Goal: Task Accomplishment & Management: Manage account settings

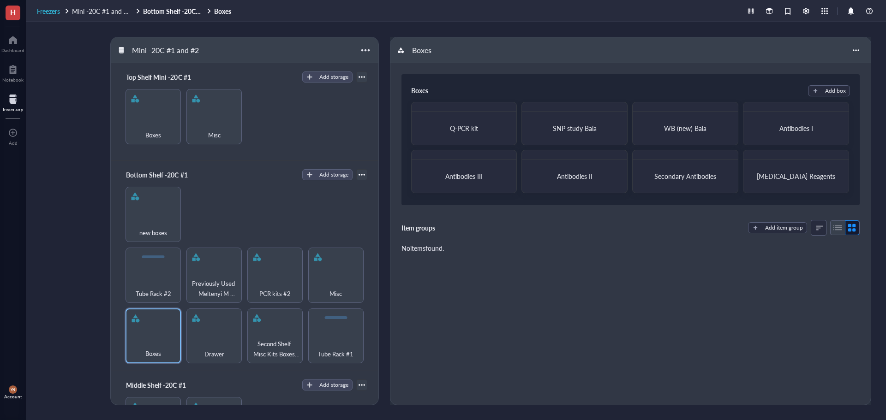
click at [41, 13] on span "Freezers" at bounding box center [48, 10] width 23 height 9
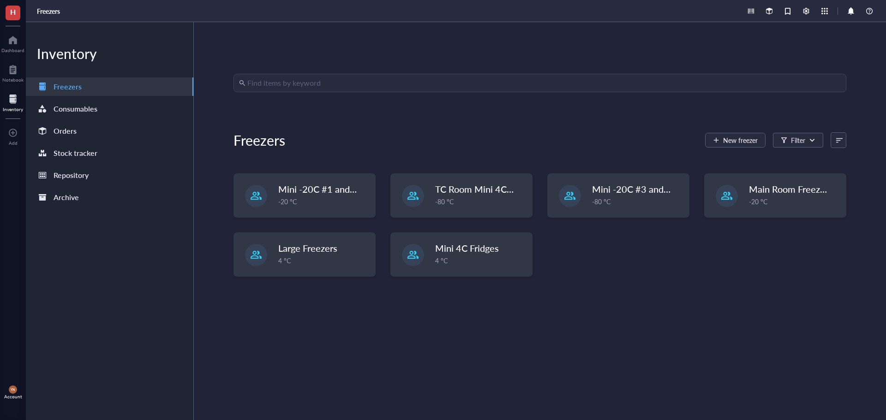
click at [247, 75] on input "search" at bounding box center [543, 83] width 593 height 18
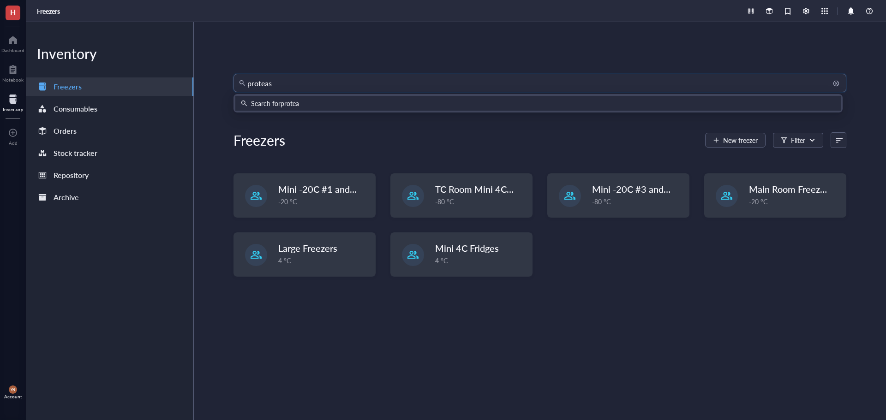
type input "[MEDICAL_DATA]"
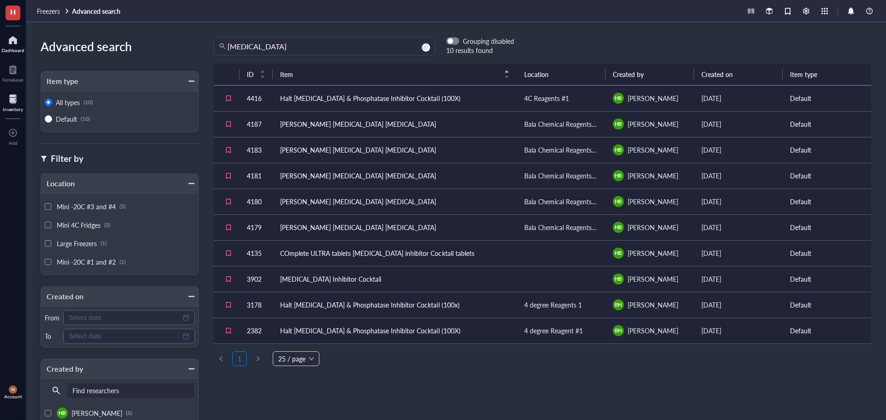
click at [14, 46] on div at bounding box center [12, 40] width 23 height 15
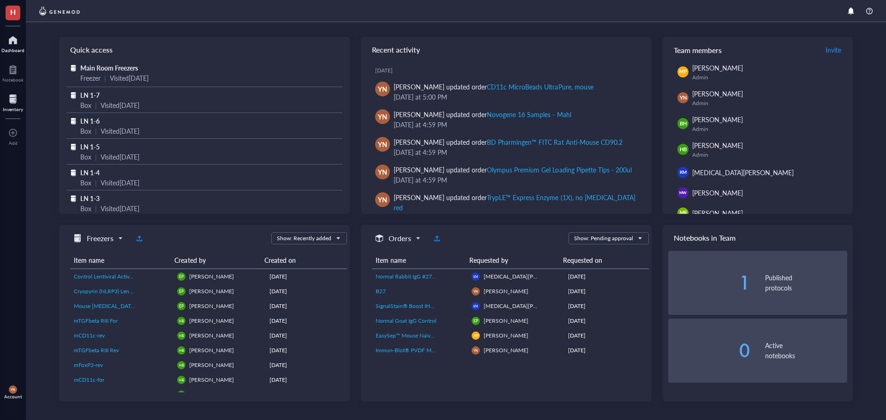
drag, startPoint x: 10, startPoint y: 94, endPoint x: 15, endPoint y: 94, distance: 5.1
click at [10, 94] on div at bounding box center [13, 99] width 20 height 15
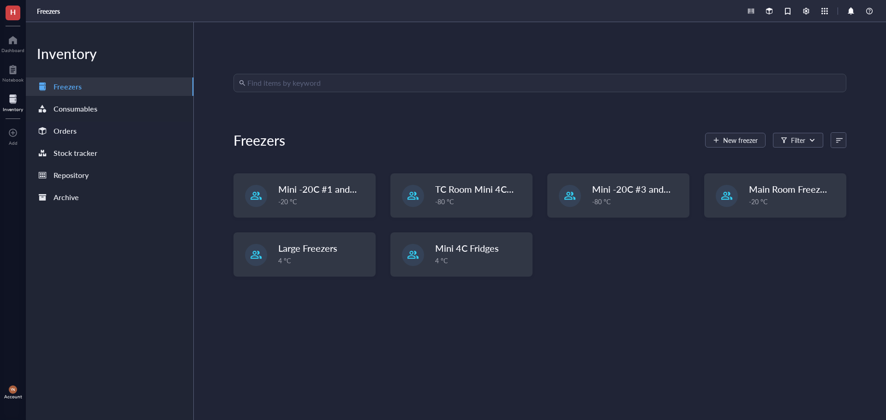
click at [67, 132] on div "Orders" at bounding box center [65, 131] width 23 height 13
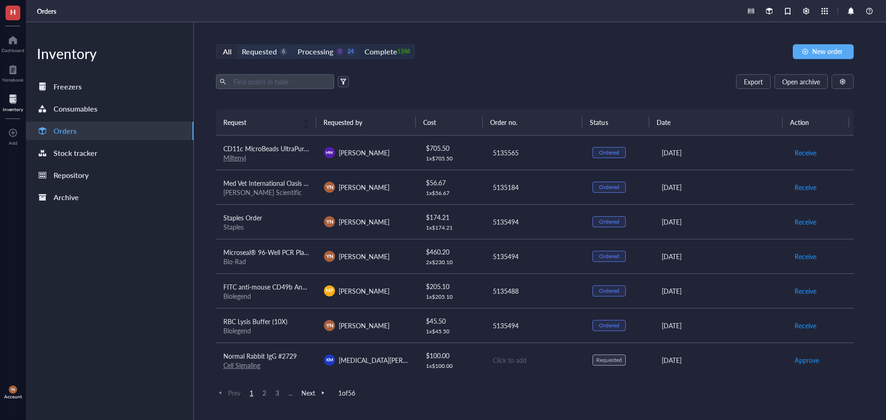
click at [395, 58] on div "Complete 1348" at bounding box center [386, 51] width 43 height 13
click at [359, 45] on input "Complete 1348" at bounding box center [359, 45] width 0 height 0
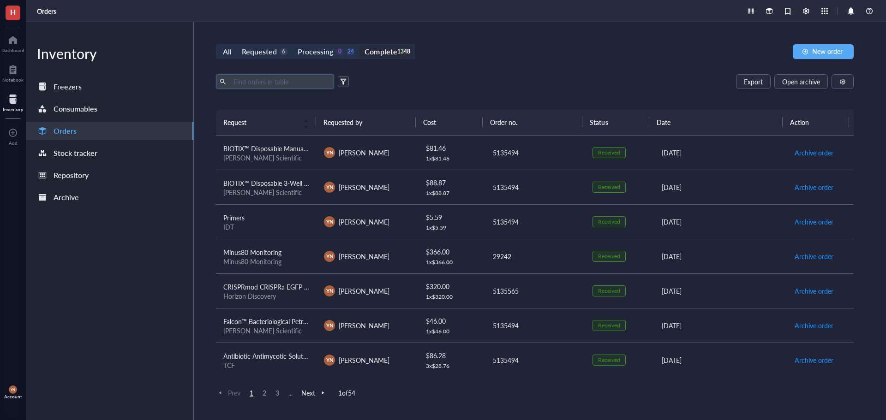
click at [250, 84] on input "text" at bounding box center [280, 82] width 101 height 14
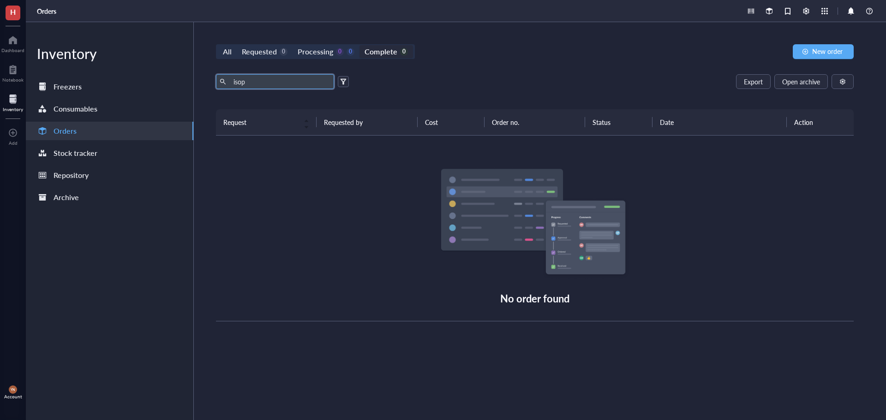
click at [461, 91] on div "isop Export Open archive Requester Requested on Source / Vendor Last updated" at bounding box center [535, 91] width 638 height 35
drag, startPoint x: 266, startPoint y: 82, endPoint x: 192, endPoint y: 82, distance: 74.3
click at [192, 82] on div "Inventory Freezers Consumables Orders Stock tracker Repository Archive All Requ…" at bounding box center [456, 221] width 860 height 398
type input "2-pro"
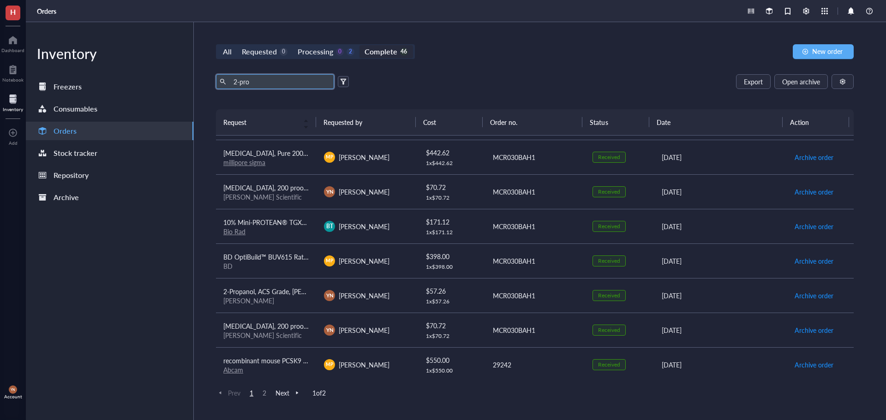
scroll to position [323, 0]
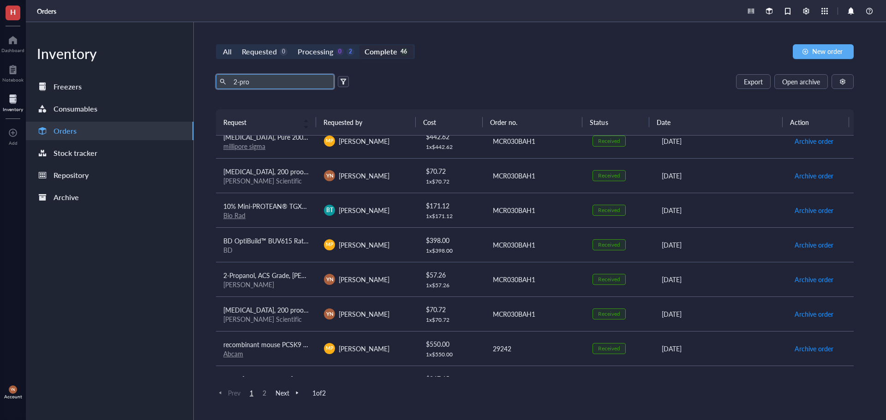
click at [294, 284] on div "[PERSON_NAME]" at bounding box center [266, 285] width 86 height 8
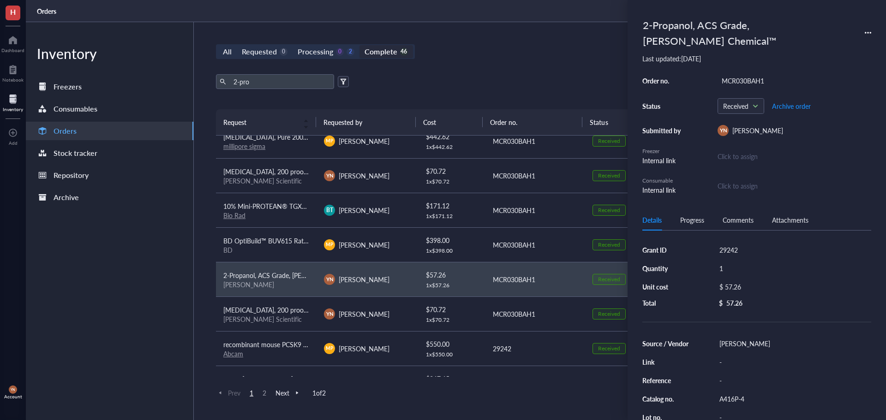
click at [870, 33] on icon at bounding box center [871, 33] width 2 height 2
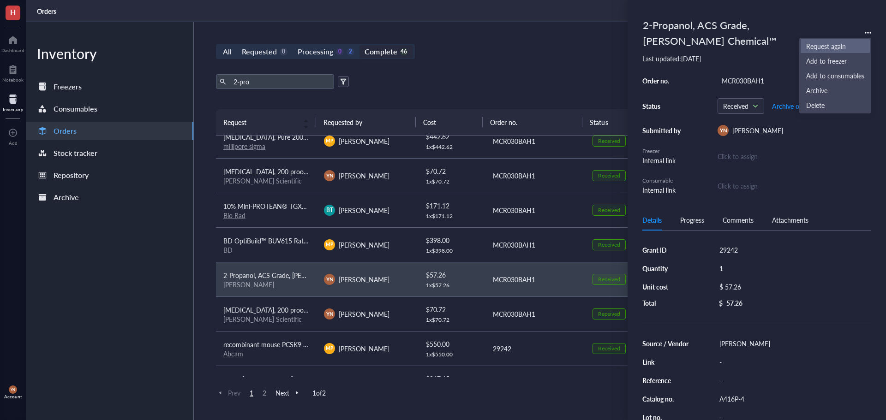
click at [839, 44] on span "Request again" at bounding box center [835, 46] width 58 height 10
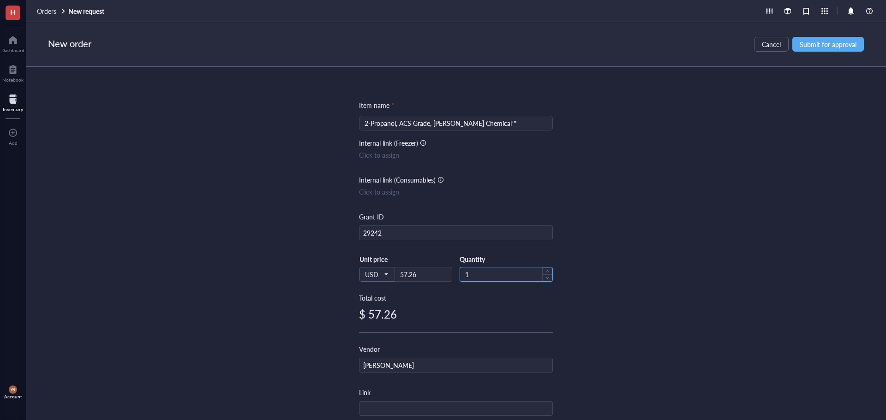
click at [498, 278] on input "1" at bounding box center [506, 275] width 92 height 14
type input "2"
click at [603, 212] on div "Item name * 2-Propanol, ACS Grade, [PERSON_NAME] Chemical™ Internal link (Freez…" at bounding box center [456, 243] width 860 height 353
click at [478, 270] on input "2" at bounding box center [506, 275] width 92 height 14
type input "1"
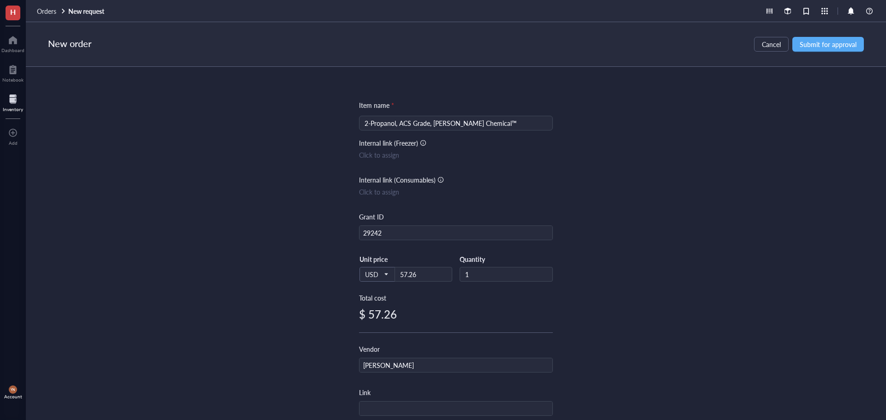
click at [670, 169] on div "Item name * 2-Propanol, ACS Grade, [PERSON_NAME] Chemical™ Internal link (Freez…" at bounding box center [456, 243] width 860 height 353
click at [807, 50] on button "Submit for approval" at bounding box center [828, 44] width 72 height 15
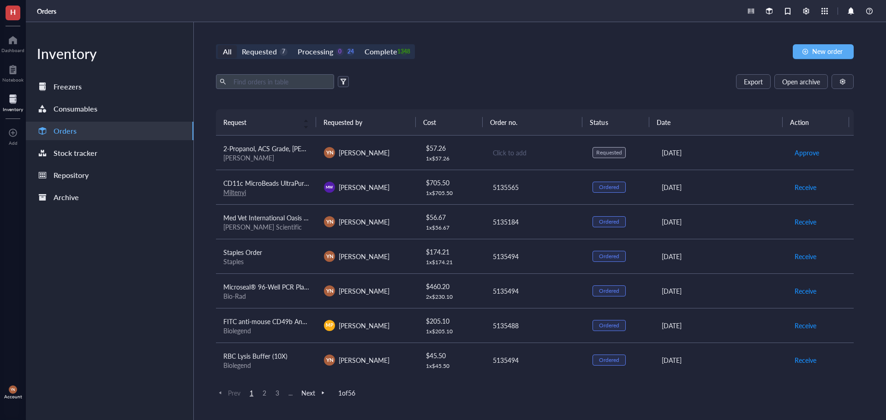
drag, startPoint x: 504, startPoint y: 96, endPoint x: 504, endPoint y: 89, distance: 7.4
click at [504, 96] on div "Export Open archive Requester Requested on Source / Vendor Last updated" at bounding box center [535, 91] width 638 height 35
click at [275, 57] on div "Requested" at bounding box center [259, 51] width 35 height 13
click at [237, 45] on input "Requested 7" at bounding box center [237, 45] width 0 height 0
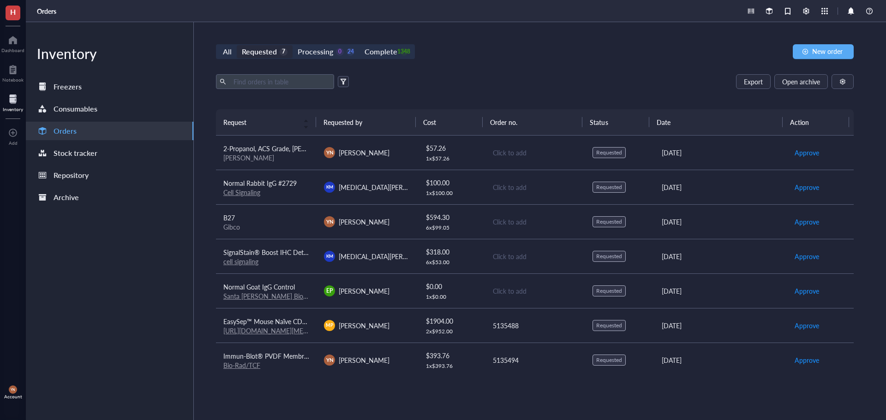
click at [314, 252] on td "SignalStain® Boost IHC Detection Reagent (HRP, Rabbit) cell signaling" at bounding box center [266, 256] width 101 height 35
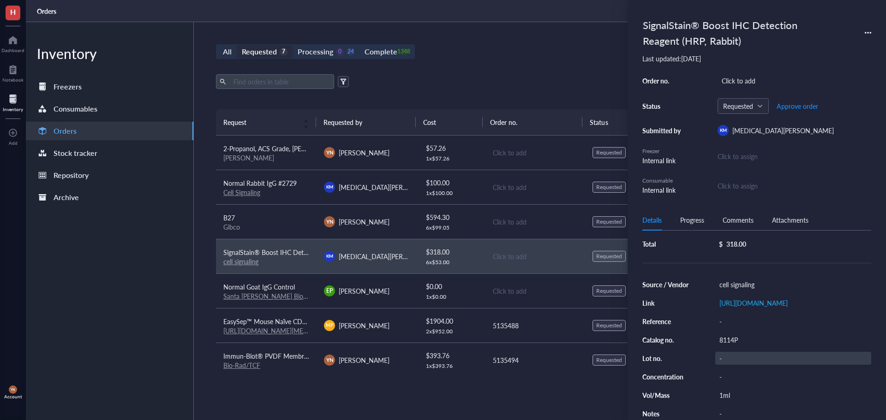
scroll to position [92, 0]
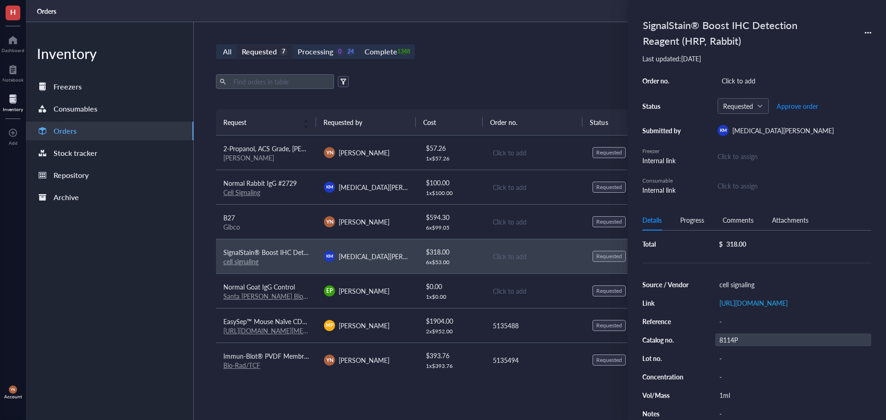
click at [742, 347] on div "8114P" at bounding box center [793, 340] width 156 height 13
click at [742, 346] on input "8114P" at bounding box center [730, 340] width 28 height 12
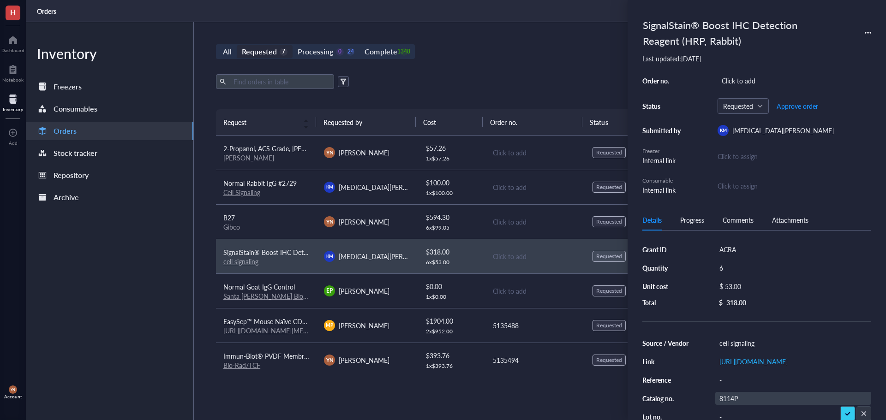
scroll to position [0, 0]
click at [877, 201] on div "SignalStain® Boost IHC Detection Reagent (HRP, Rabbit) Last updated: [DATE] Ord…" at bounding box center [757, 210] width 258 height 420
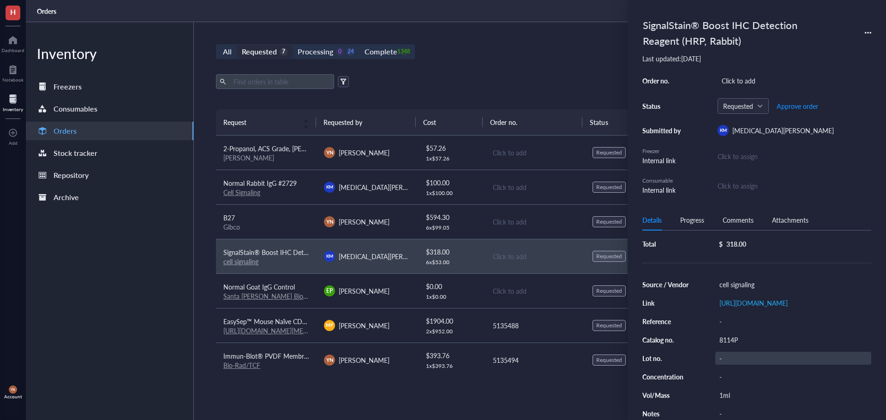
scroll to position [92, 0]
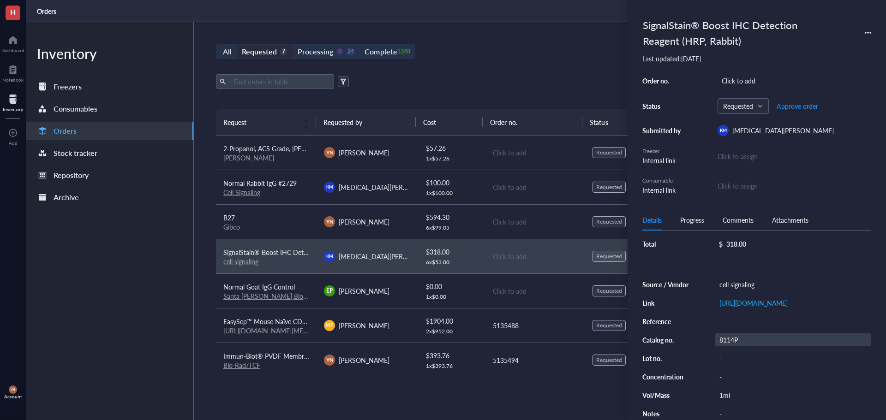
click at [742, 347] on div "8114P" at bounding box center [793, 340] width 156 height 13
click at [742, 346] on input "8114P" at bounding box center [730, 340] width 28 height 12
type input "8114S"
click at [724, 402] on div "1ml" at bounding box center [793, 395] width 156 height 13
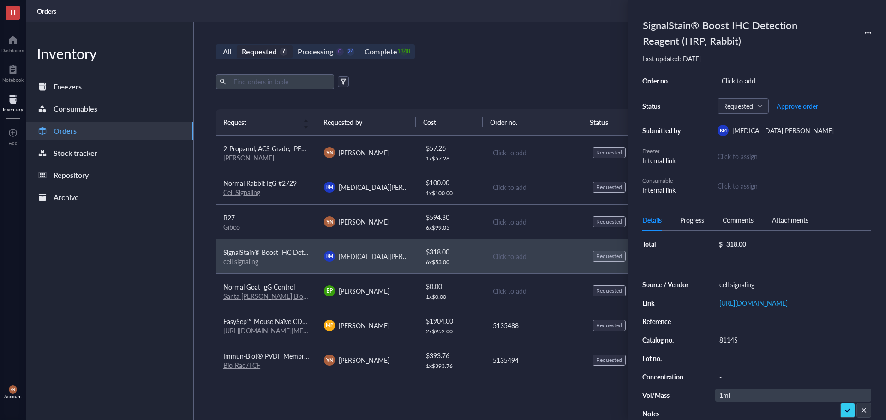
click at [724, 401] on input "1ml" at bounding box center [730, 395] width 28 height 12
type input "15ml"
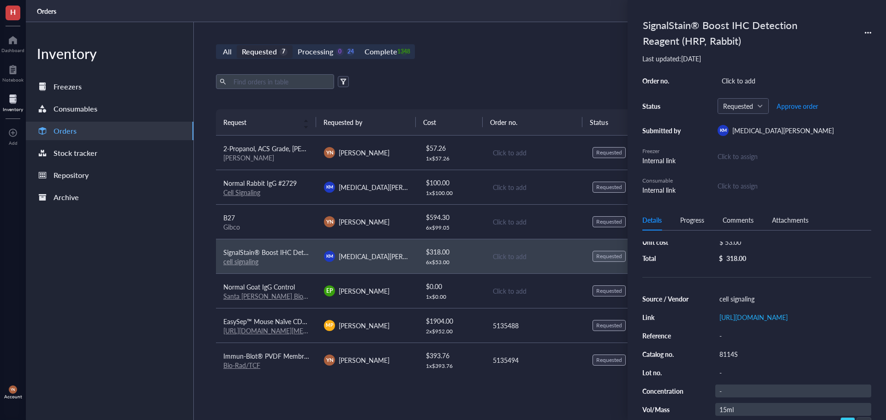
scroll to position [0, 0]
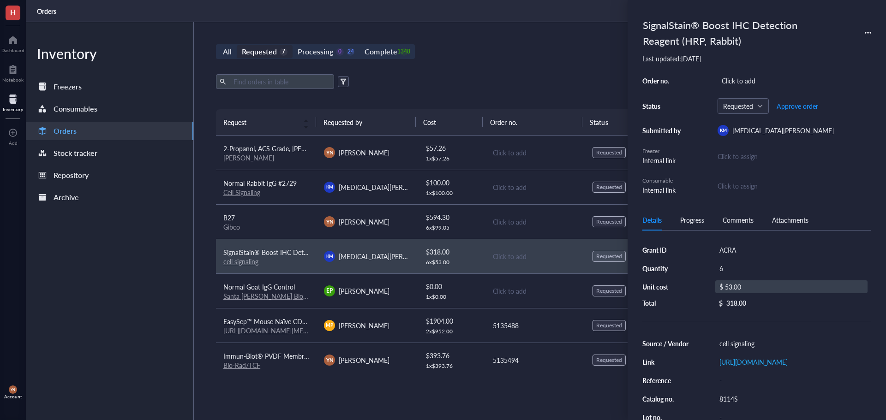
click at [746, 284] on div "$ 53.00" at bounding box center [791, 287] width 152 height 13
click at [746, 284] on input "53.00" at bounding box center [801, 288] width 131 height 15
type input "490"
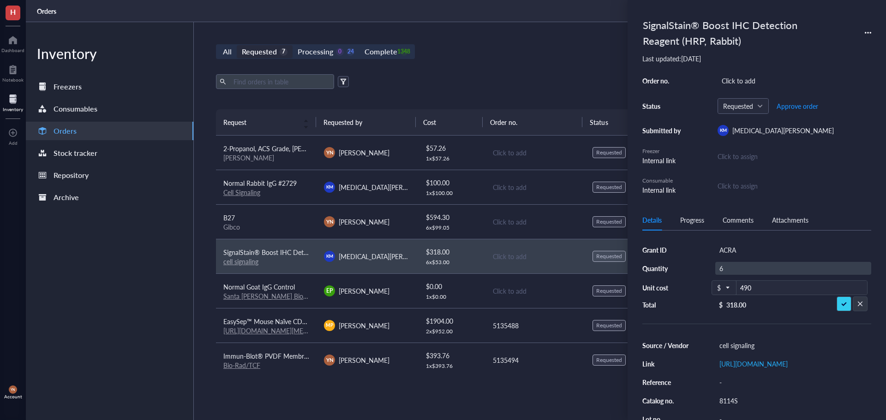
click at [736, 272] on div "6" at bounding box center [793, 268] width 156 height 13
click at [728, 265] on input "6" at bounding box center [730, 269] width 28 height 12
type input "1"
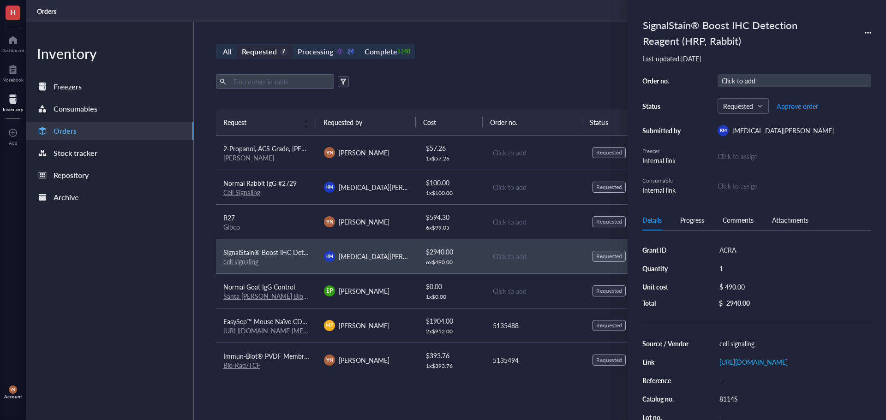
click at [748, 86] on div "Click to add" at bounding box center [795, 80] width 154 height 13
type input "5135454"
click at [464, 54] on div "All Requested 7 Processing 0 24 Complete 1348 New order" at bounding box center [535, 51] width 638 height 15
click at [271, 187] on span "Normal Rabbit IgG #2729" at bounding box center [259, 183] width 73 height 9
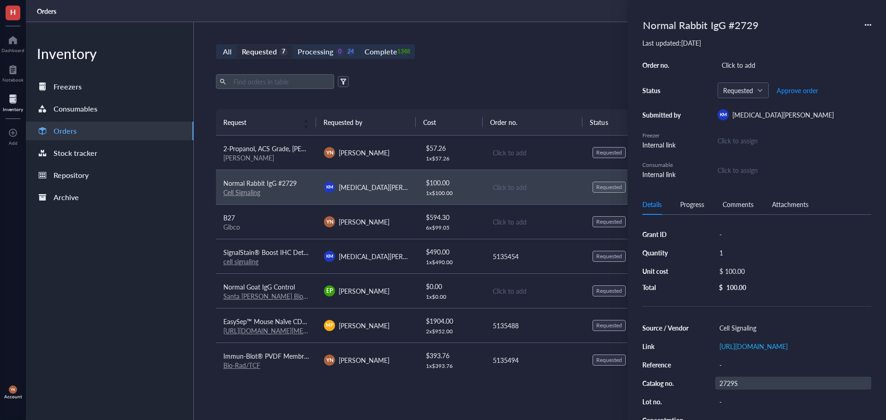
click at [739, 390] on div "2729S" at bounding box center [793, 383] width 156 height 13
click at [739, 389] on input "2729S" at bounding box center [730, 383] width 28 height 12
click at [726, 234] on div "-" at bounding box center [793, 234] width 156 height 13
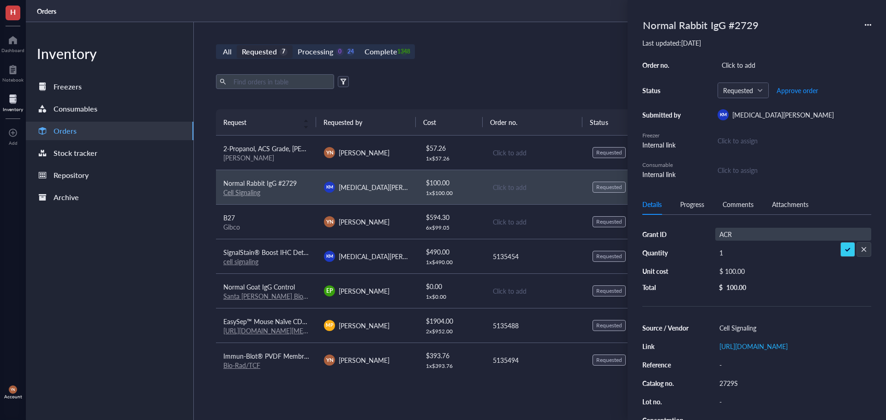
type input "ACRA"
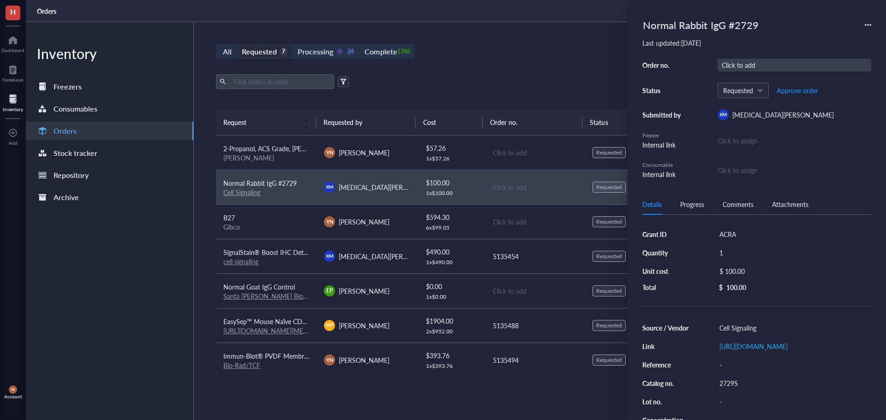
click at [728, 62] on div "Click to add" at bounding box center [795, 65] width 154 height 13
type input "5135454"
click at [464, 66] on div "All Requested 7 Processing 0 24 Complete 1348 New order Export Open archive Req…" at bounding box center [535, 221] width 682 height 398
click at [508, 67] on div "All Requested 7 Processing 0 24 Complete 1348 New order Export Open archive Req…" at bounding box center [535, 221] width 682 height 398
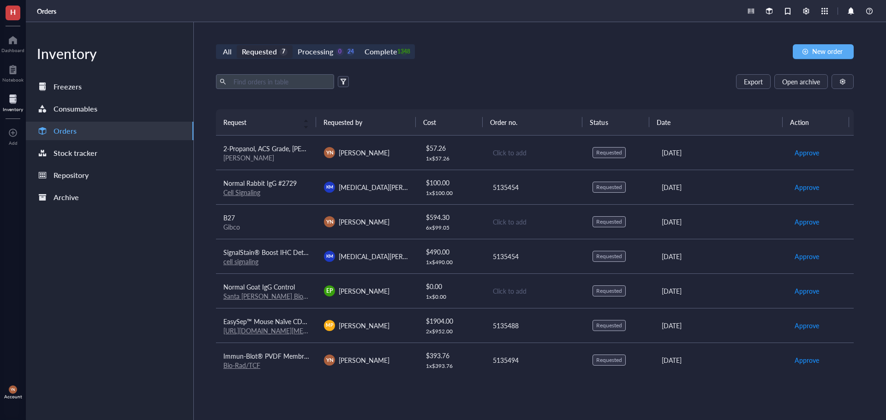
click at [293, 255] on span "SignalStain® Boost IHC Detection Reagent (HRP, Rabbit)" at bounding box center [304, 252] width 163 height 9
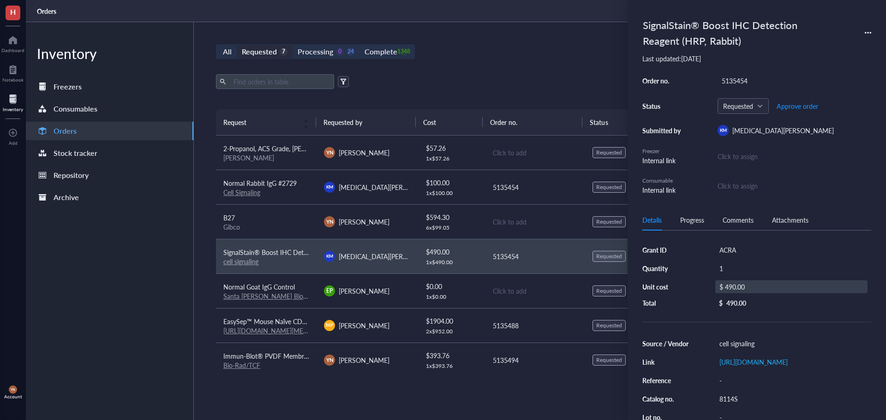
click at [753, 287] on div "$ 490.00" at bounding box center [791, 287] width 152 height 13
click at [769, 287] on input "490.00" at bounding box center [801, 288] width 131 height 15
type input "441"
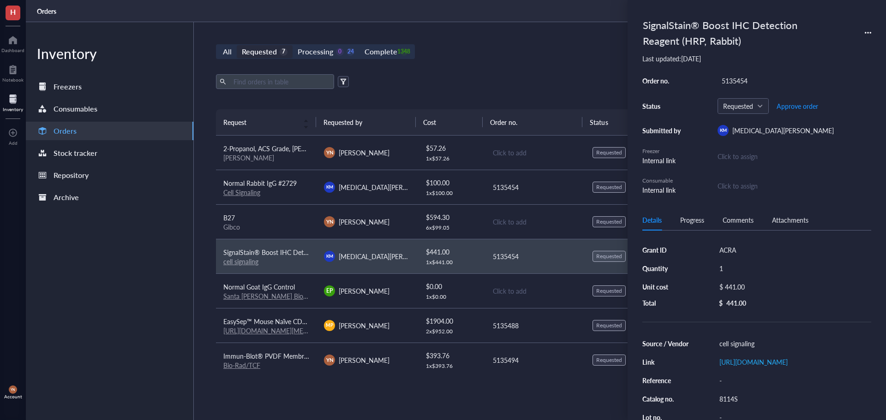
click at [282, 188] on div "Cell Signaling" at bounding box center [266, 192] width 86 height 8
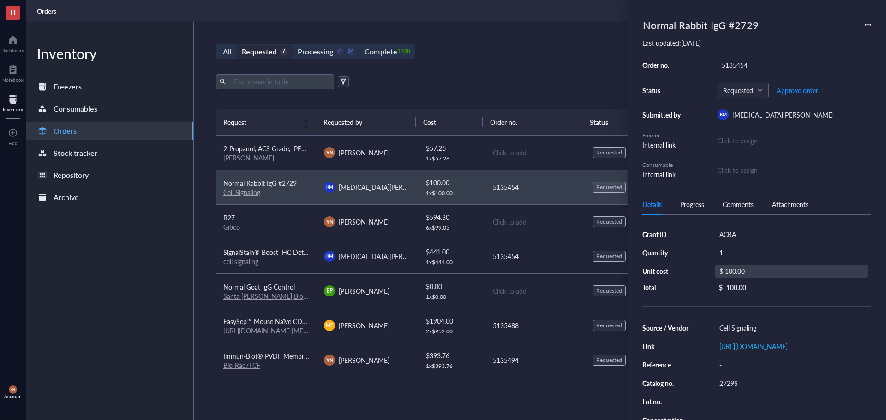
click at [747, 271] on div "$ 100.00" at bounding box center [791, 271] width 152 height 13
type input "90"
click at [793, 85] on button "Approve order" at bounding box center [797, 90] width 42 height 15
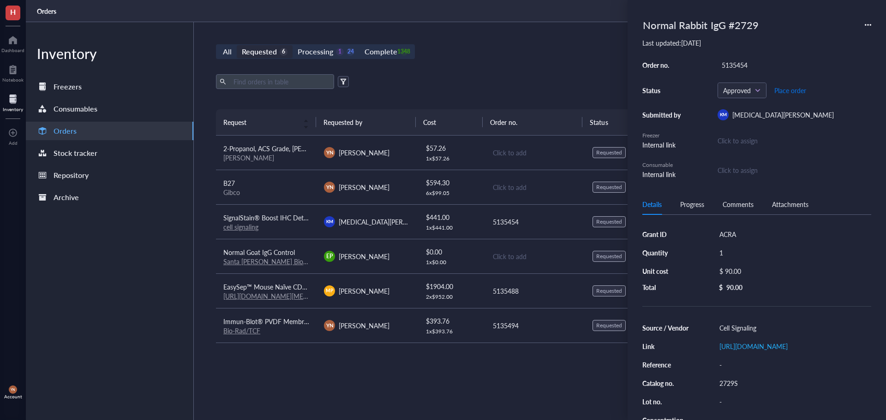
click at [795, 89] on span "Place order" at bounding box center [790, 90] width 32 height 7
click at [285, 221] on span "SignalStain® Boost IHC Detection Reagent (HRP, Rabbit)" at bounding box center [304, 217] width 163 height 9
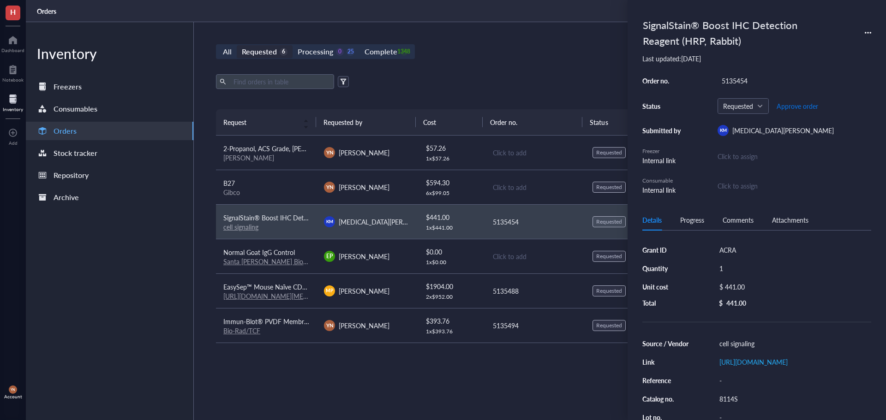
click at [806, 105] on span "Approve order" at bounding box center [798, 105] width 42 height 7
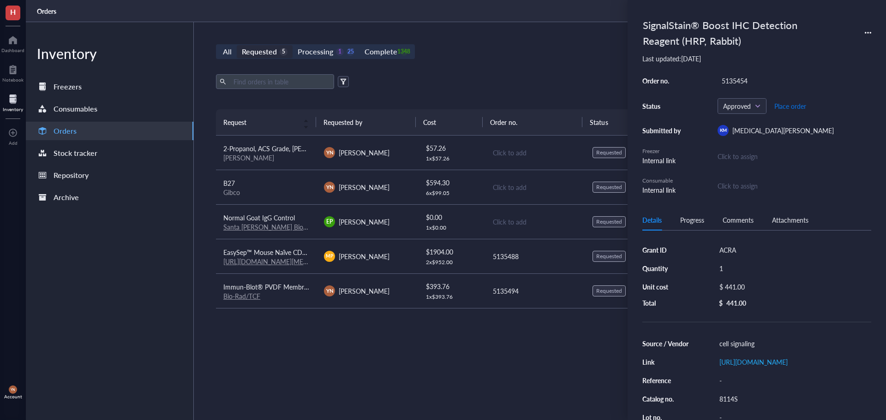
click at [806, 105] on span "Place order" at bounding box center [790, 105] width 32 height 7
click at [297, 147] on span "2-Propanol, ACS Grade, [PERSON_NAME] Chemical™" at bounding box center [299, 148] width 152 height 9
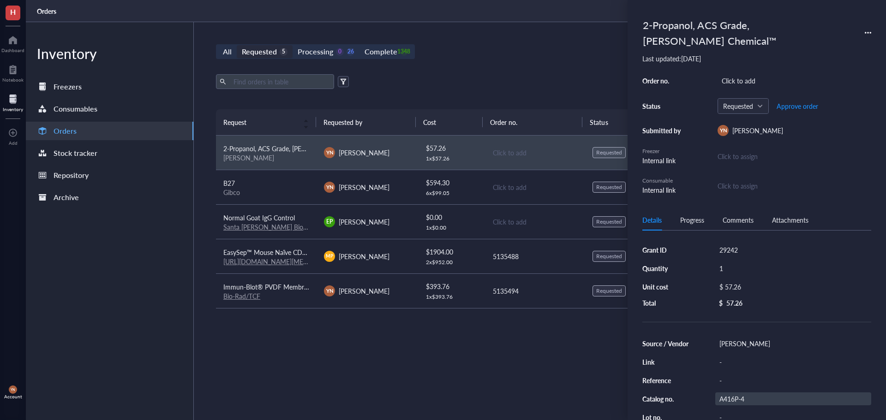
click at [740, 398] on div "A416P-4" at bounding box center [793, 399] width 156 height 13
click at [740, 398] on input "A416P-4" at bounding box center [732, 399] width 33 height 12
click at [683, 219] on div "Progress" at bounding box center [692, 220] width 24 height 10
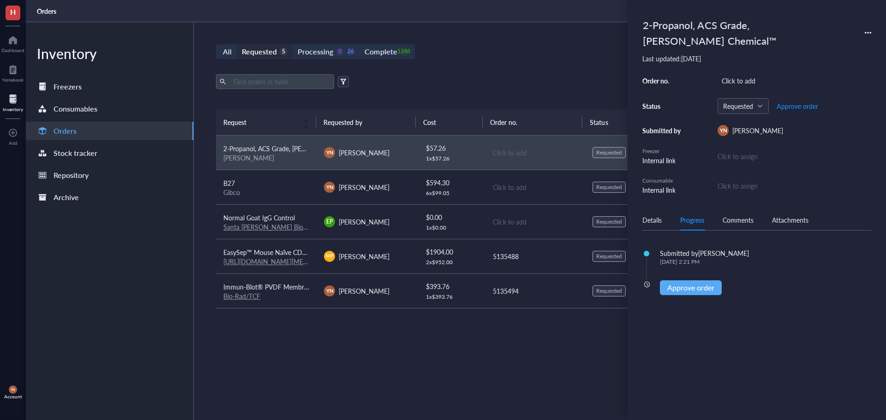
click at [657, 218] on div "Details" at bounding box center [651, 220] width 19 height 10
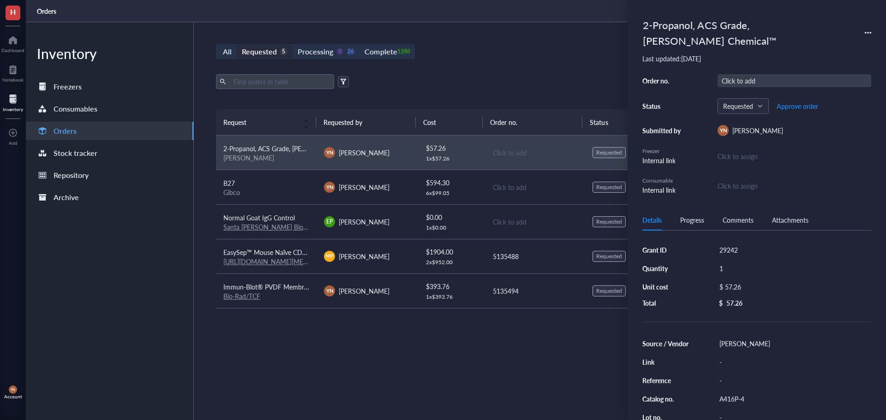
click at [751, 81] on div "Click to add" at bounding box center [795, 80] width 154 height 13
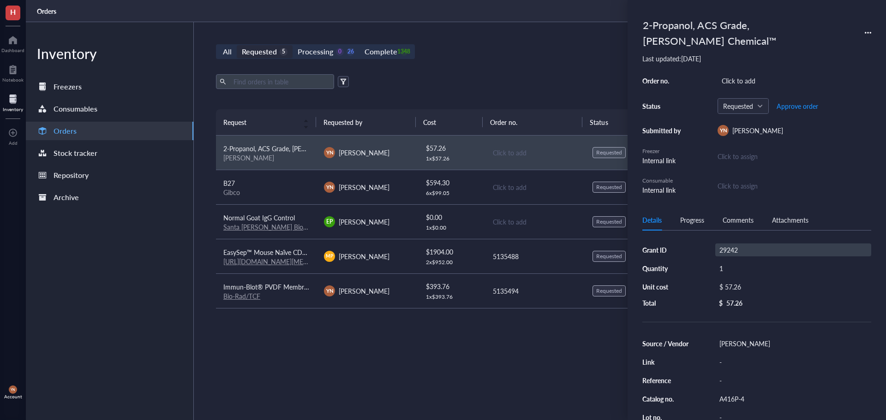
click at [741, 247] on div "29242" at bounding box center [793, 250] width 156 height 13
type input "R37"
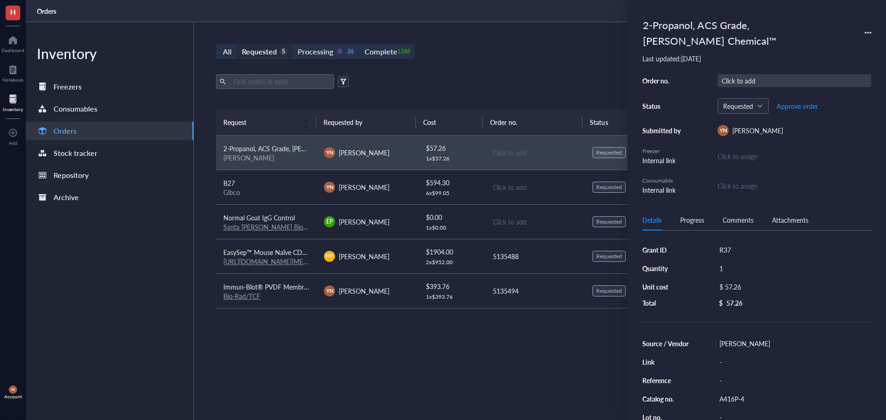
click at [747, 75] on div "Click to add" at bounding box center [795, 80] width 154 height 13
type input "5135494"
click at [528, 53] on div "All Requested 5 Processing 0 26 Complete 1348 New order" at bounding box center [535, 51] width 638 height 15
drag, startPoint x: 556, startPoint y: 89, endPoint x: 487, endPoint y: 73, distance: 71.4
click at [556, 89] on div "Export Open archive Requester Requested on Source / Vendor Last updated" at bounding box center [535, 91] width 638 height 35
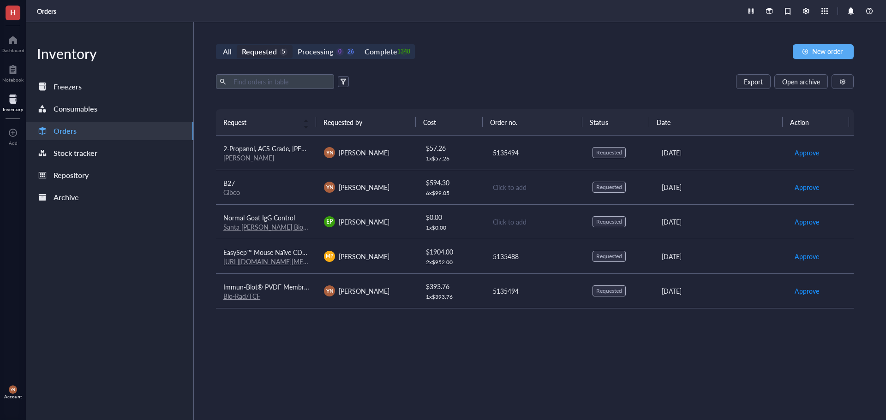
drag, startPoint x: 367, startPoint y: 44, endPoint x: 375, endPoint y: 46, distance: 8.1
click at [369, 44] on div "All Requested 5 Processing 0 26 Complete 1348" at bounding box center [315, 51] width 199 height 15
click at [378, 48] on div "Complete" at bounding box center [381, 51] width 32 height 13
click at [359, 45] on input "Complete 1348" at bounding box center [359, 45] width 0 height 0
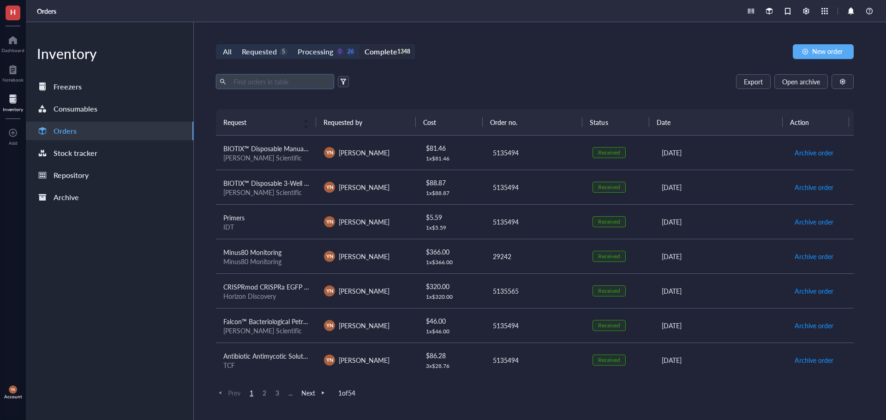
click at [281, 82] on input "text" at bounding box center [280, 82] width 101 height 14
type input "[MEDICAL_DATA]"
click at [294, 155] on div "[PERSON_NAME] Scientific" at bounding box center [266, 158] width 86 height 8
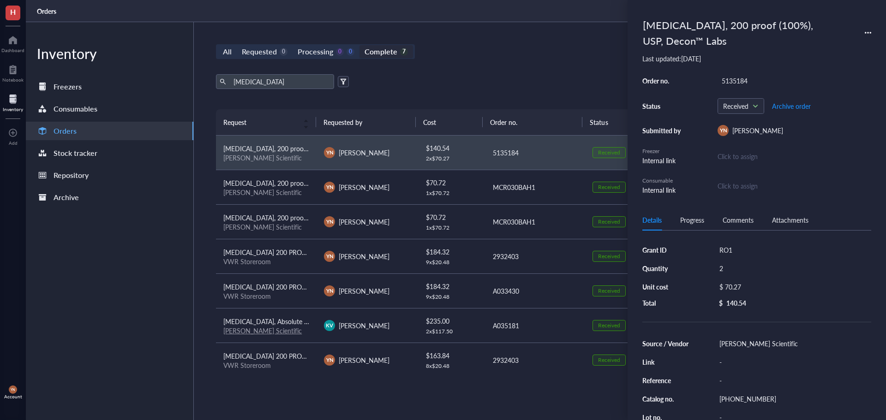
click at [876, 31] on div "[MEDICAL_DATA], 200 proof (100%), USP, Decon™ Labs Last updated: [DATE] Order n…" at bounding box center [757, 210] width 258 height 420
click at [872, 31] on div "[MEDICAL_DATA], 200 proof (100%), USP, Decon™ Labs Last updated: [DATE] Order n…" at bounding box center [757, 210] width 258 height 420
click at [868, 32] on icon at bounding box center [868, 33] width 6 height 6
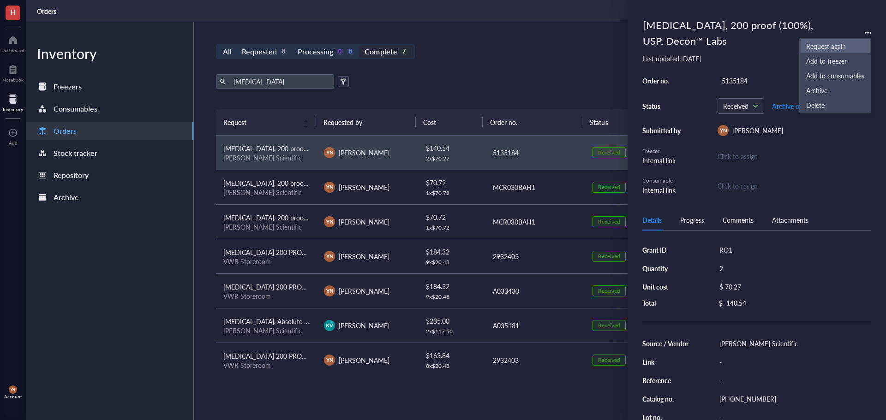
click at [830, 43] on span "Request again" at bounding box center [835, 46] width 58 height 10
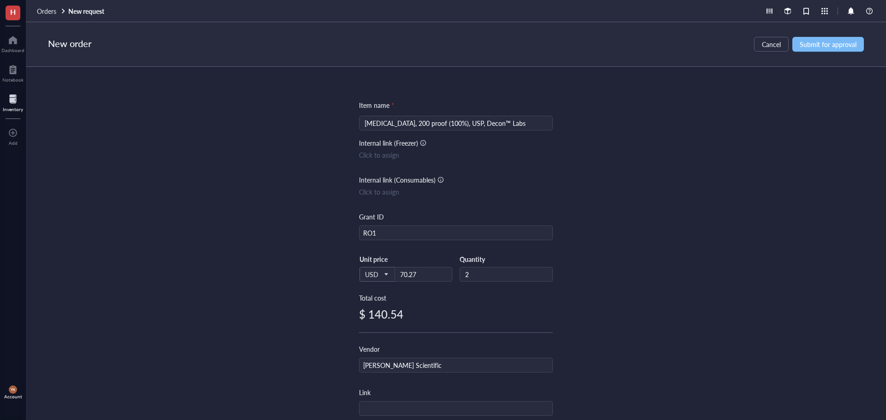
click at [819, 39] on button "Submit for approval" at bounding box center [828, 44] width 72 height 15
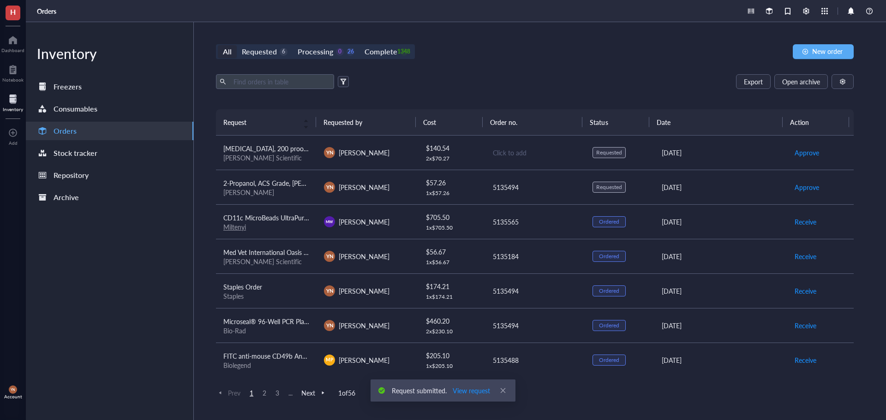
click at [261, 144] on span "[MEDICAL_DATA], 200 proof (100%), USP, Decon™ Labs" at bounding box center [303, 148] width 161 height 9
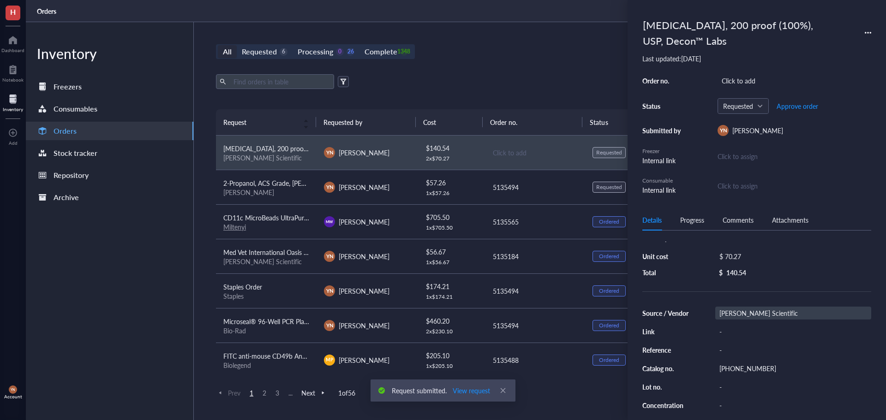
scroll to position [63, 0]
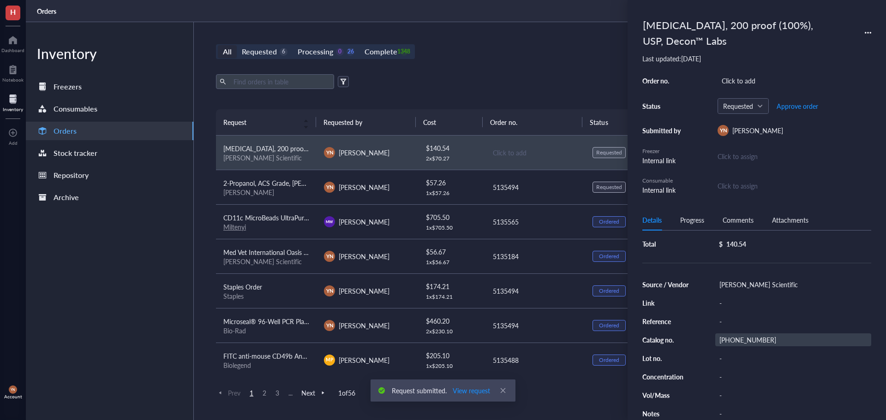
click at [744, 338] on div "[PHONE_NUMBER]" at bounding box center [793, 340] width 156 height 13
click at [744, 338] on input "[PHONE_NUMBER]" at bounding box center [738, 340] width 44 height 12
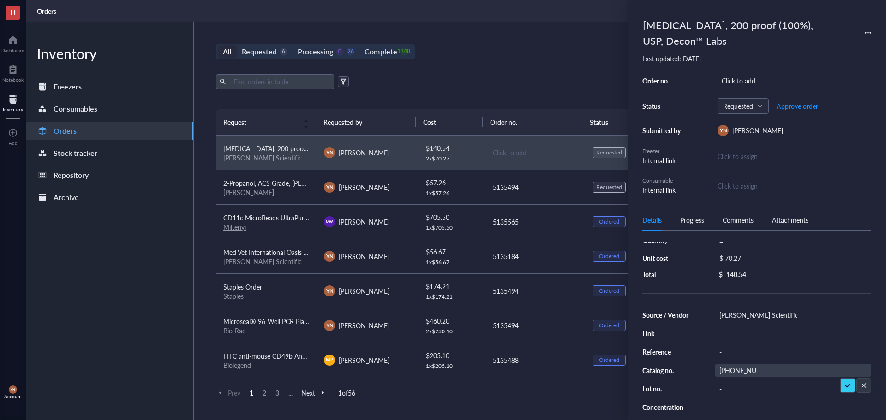
scroll to position [0, 0]
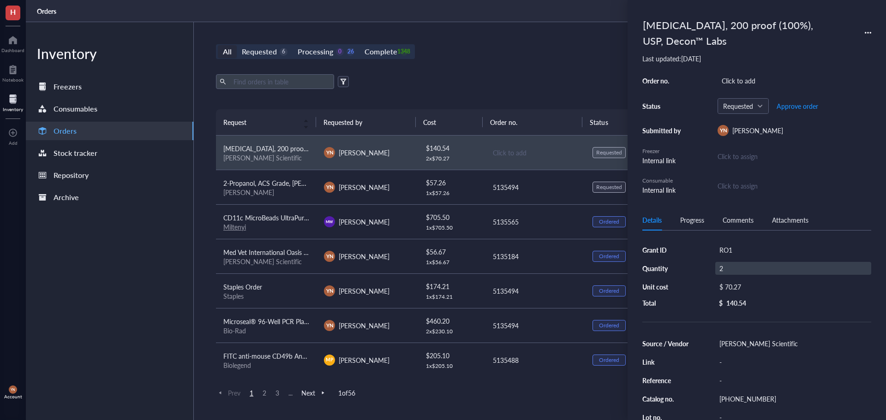
click at [739, 267] on div "2" at bounding box center [793, 268] width 156 height 13
type input "1"
click at [734, 251] on div "RO1" at bounding box center [793, 250] width 156 height 13
click at [734, 251] on input "RO1" at bounding box center [730, 250] width 28 height 12
type input "R37"
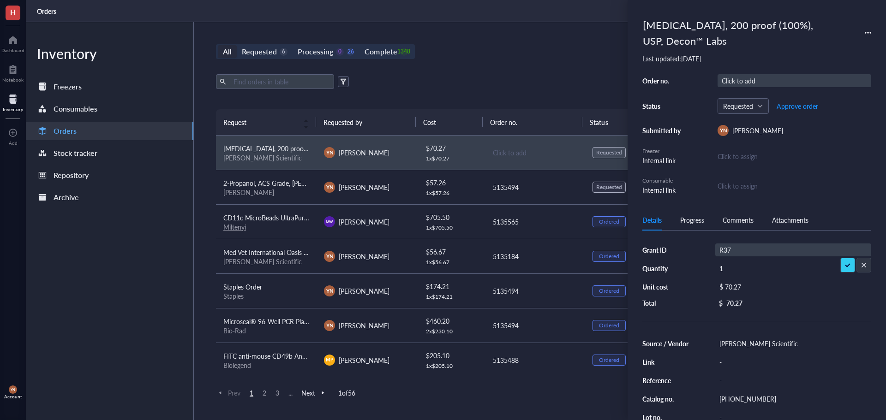
click at [765, 85] on div "Click to add" at bounding box center [795, 80] width 154 height 13
type input "5135494"
click at [793, 105] on span "Approve order" at bounding box center [798, 105] width 42 height 7
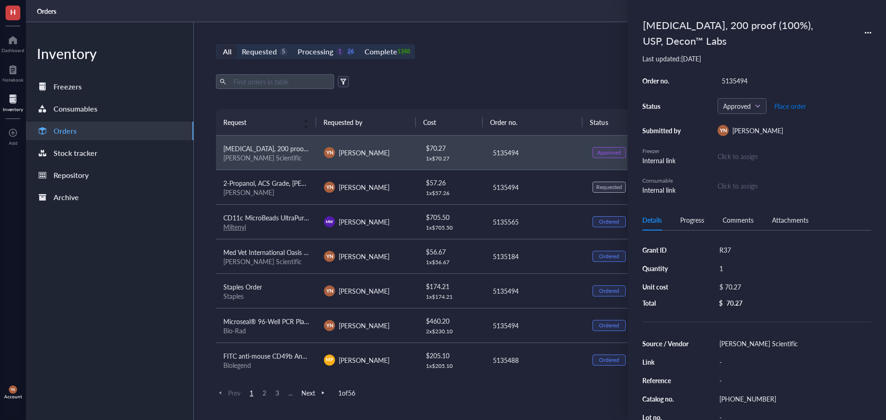
click at [793, 105] on span "Place order" at bounding box center [790, 105] width 32 height 7
click at [262, 187] on span "2-Propanol, ACS Grade, [PERSON_NAME] Chemical™" at bounding box center [299, 183] width 152 height 9
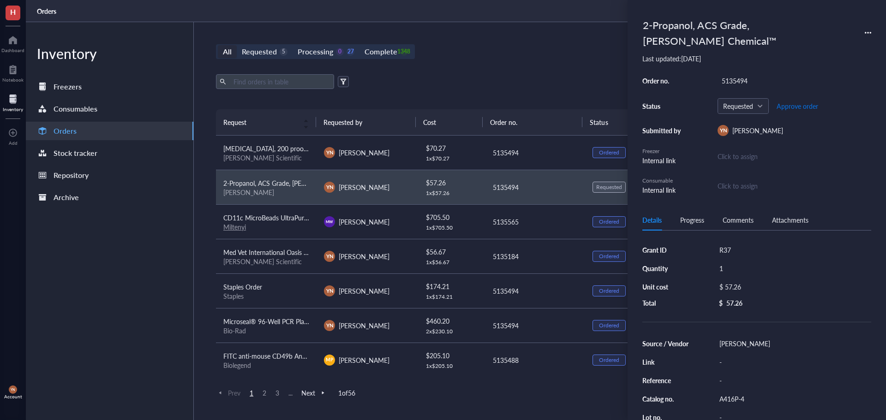
click at [802, 106] on span "Approve order" at bounding box center [798, 105] width 42 height 7
click at [803, 106] on span "Place order" at bounding box center [790, 105] width 32 height 7
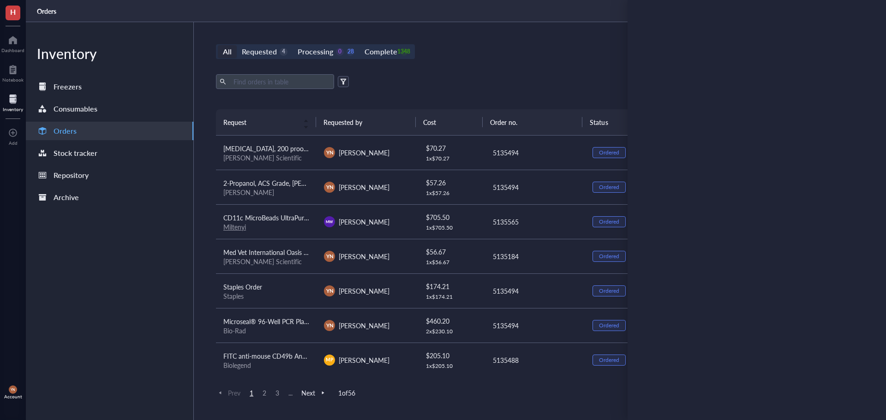
click at [529, 68] on div "All Requested 4 Processing 0 28 Complete 1348 New order Export Open archive Req…" at bounding box center [535, 221] width 682 height 398
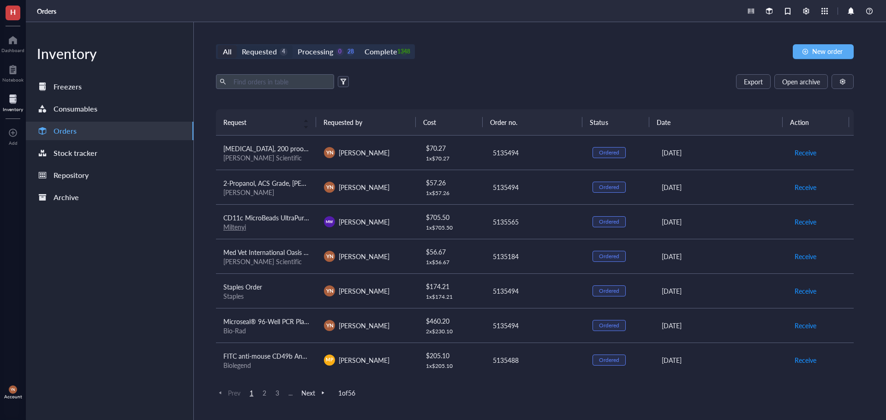
click at [260, 56] on div "Requested" at bounding box center [259, 51] width 35 height 13
click at [237, 45] on input "Requested 4" at bounding box center [237, 45] width 0 height 0
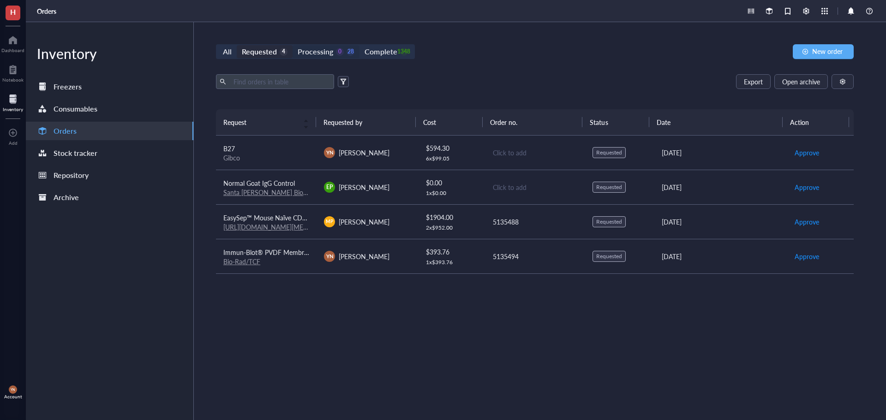
click at [314, 48] on div "Processing" at bounding box center [316, 51] width 36 height 13
click at [293, 45] on input "Processing 0 28" at bounding box center [293, 45] width 0 height 0
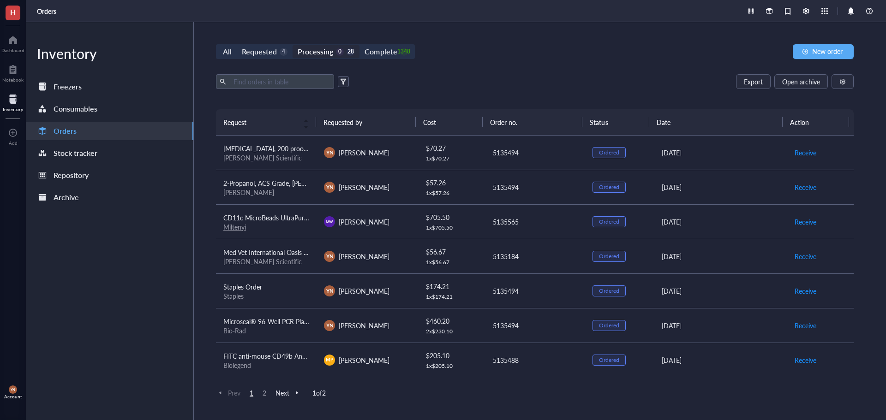
scroll to position [46, 0]
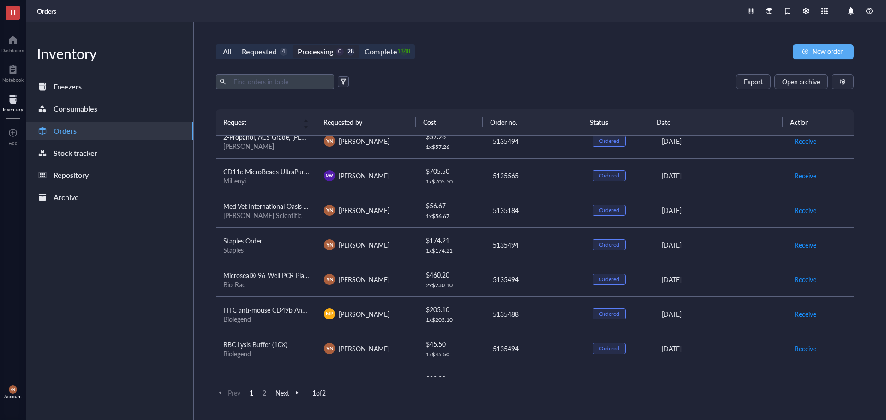
click at [463, 48] on div "All Requested 4 Processing 0 28 Complete 1348 New order" at bounding box center [535, 51] width 638 height 15
click at [261, 49] on div "Requested" at bounding box center [259, 51] width 35 height 13
click at [237, 45] on input "Requested 4" at bounding box center [237, 45] width 0 height 0
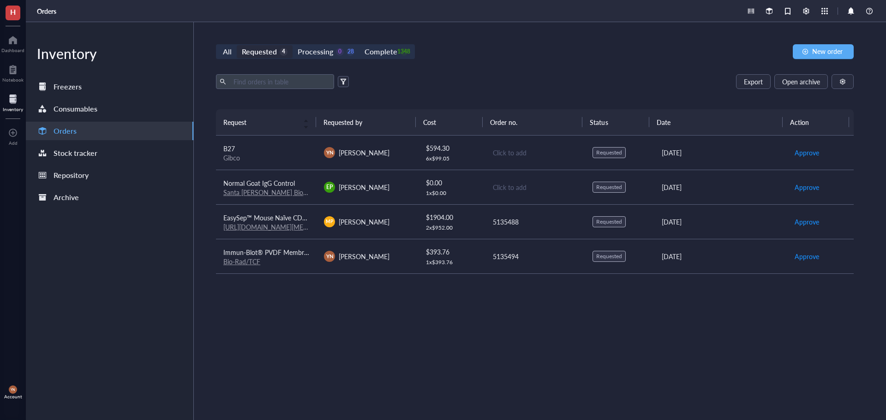
drag, startPoint x: 289, startPoint y: 209, endPoint x: 295, endPoint y: 212, distance: 7.4
click at [289, 209] on td "EasySep™ Mouse Naïve CD8+ [MEDICAL_DATA] Isolation Kit [URL][DOMAIN_NAME][MEDIC…" at bounding box center [266, 221] width 101 height 35
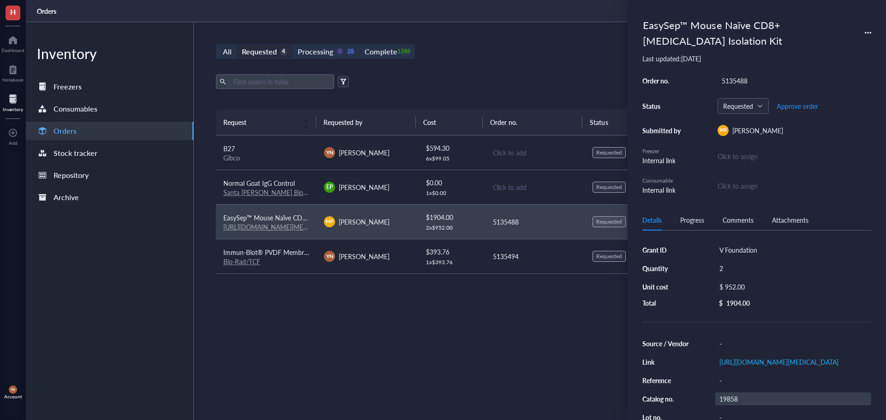
click at [730, 406] on div "19858" at bounding box center [793, 399] width 156 height 13
click at [730, 405] on input "19858" at bounding box center [730, 399] width 28 height 12
click at [535, 332] on div "Request Requested by Cost Order no. Status Date Action B27 Gibco YN Y-[PERSON_N…" at bounding box center [535, 242] width 638 height 267
